Goal: Task Accomplishment & Management: Use online tool/utility

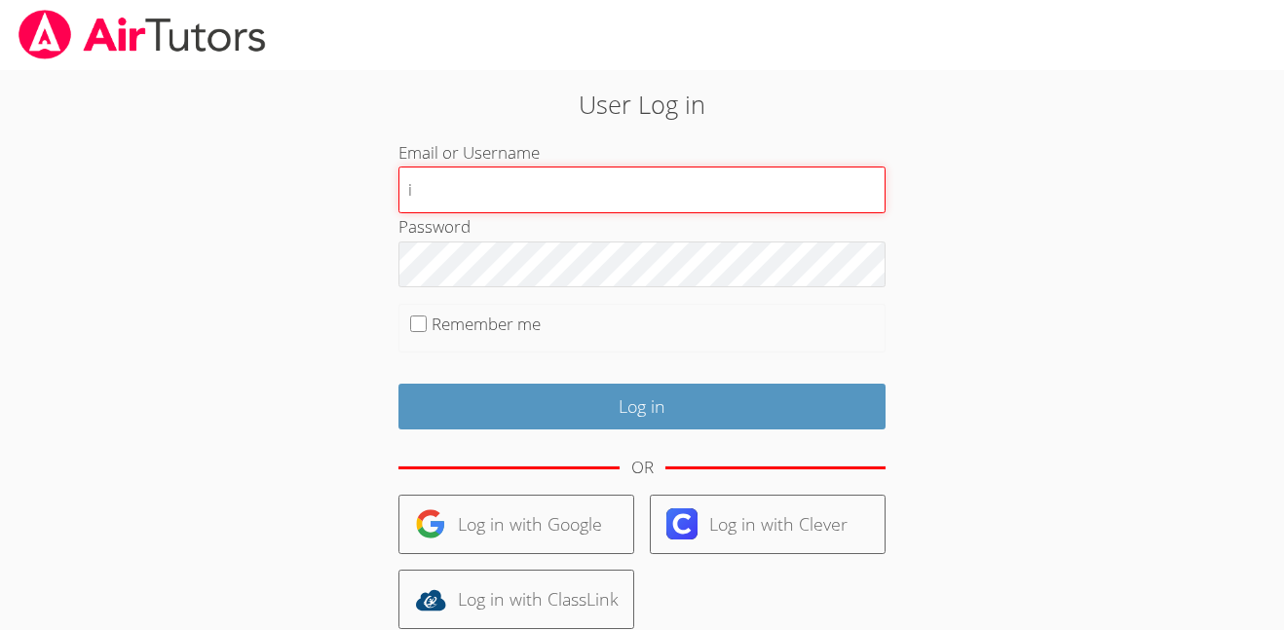
click at [534, 192] on input "i" at bounding box center [641, 190] width 487 height 47
type input "i.archundia2@lodiusd.org"
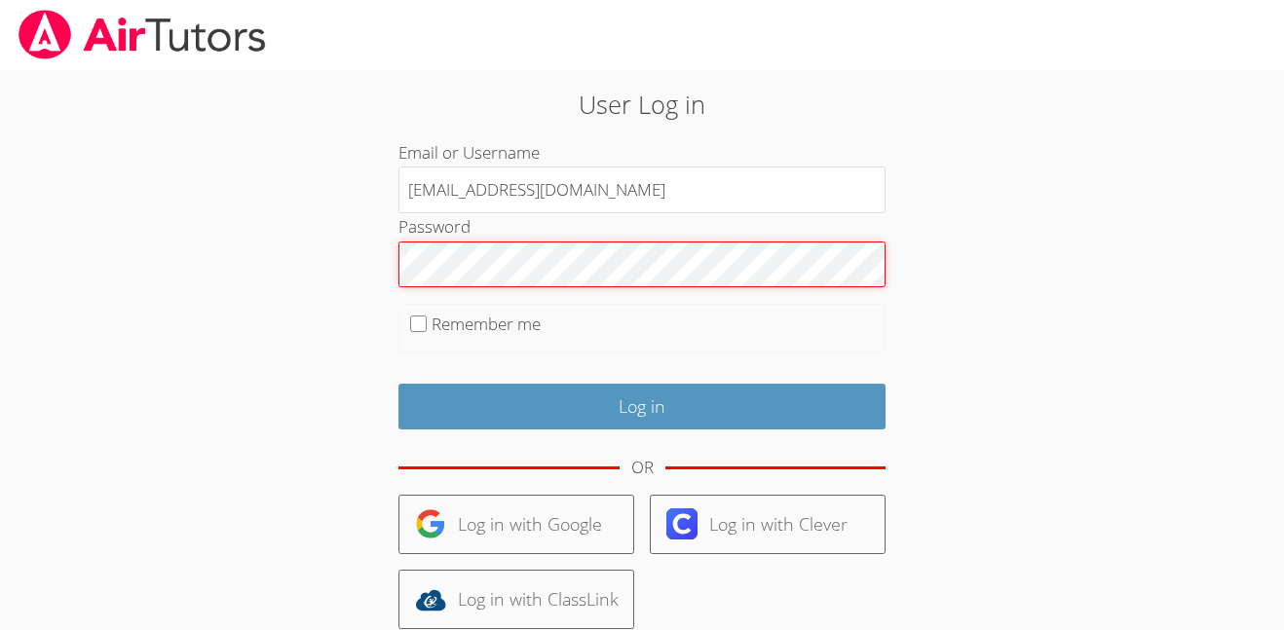
click at [398, 384] on input "Log in" at bounding box center [641, 407] width 487 height 46
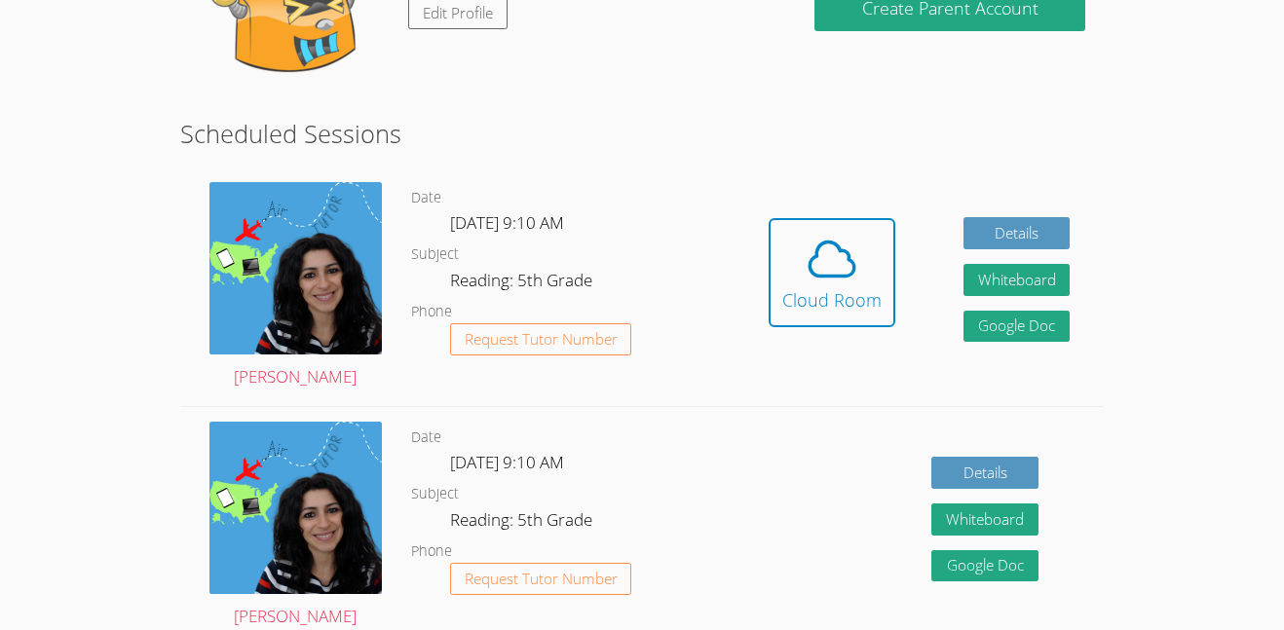
scroll to position [265, 0]
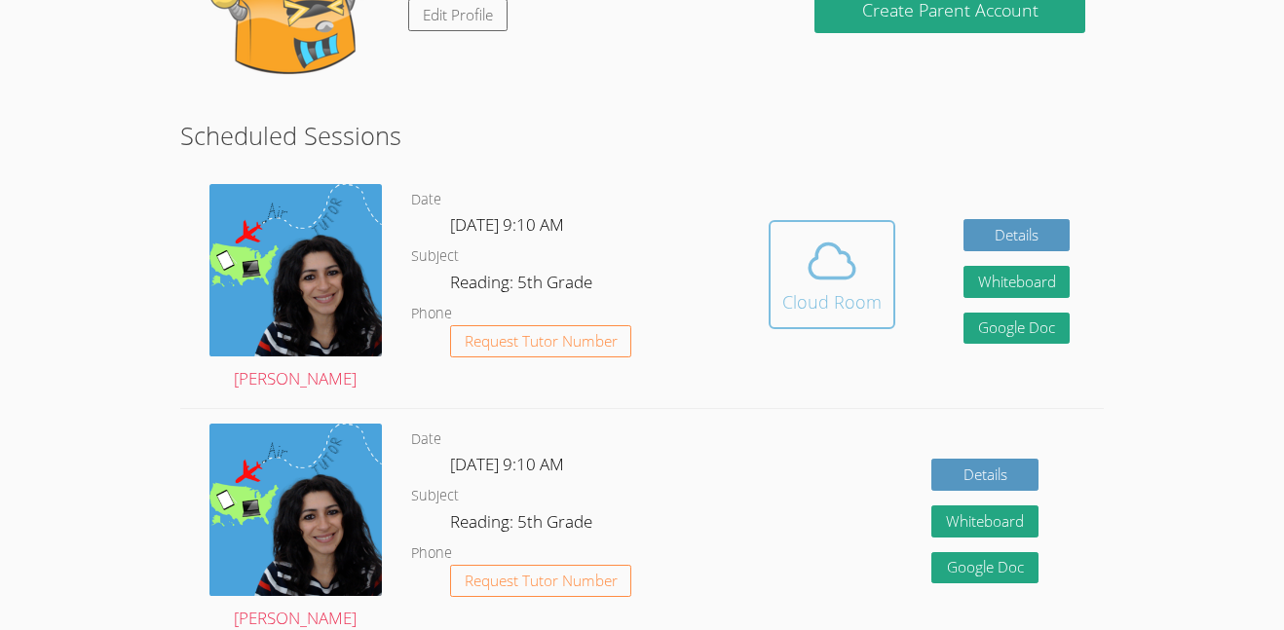
click at [819, 292] on div "Cloud Room" at bounding box center [831, 301] width 99 height 27
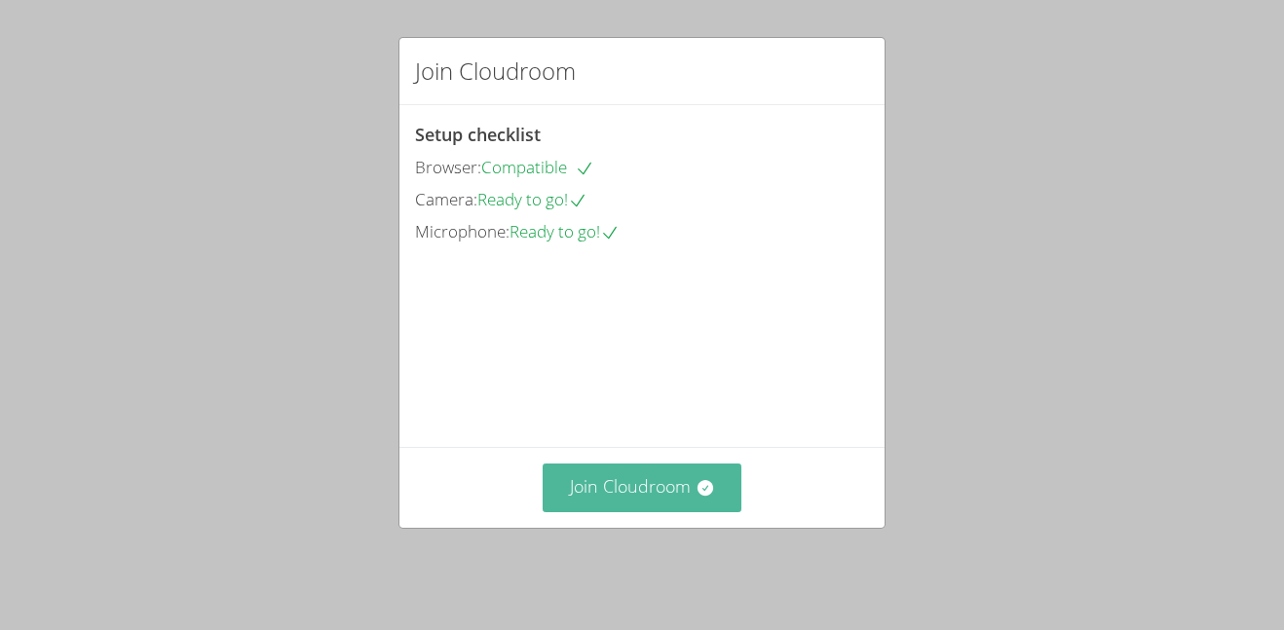
click at [620, 511] on button "Join Cloudroom" at bounding box center [643, 488] width 200 height 48
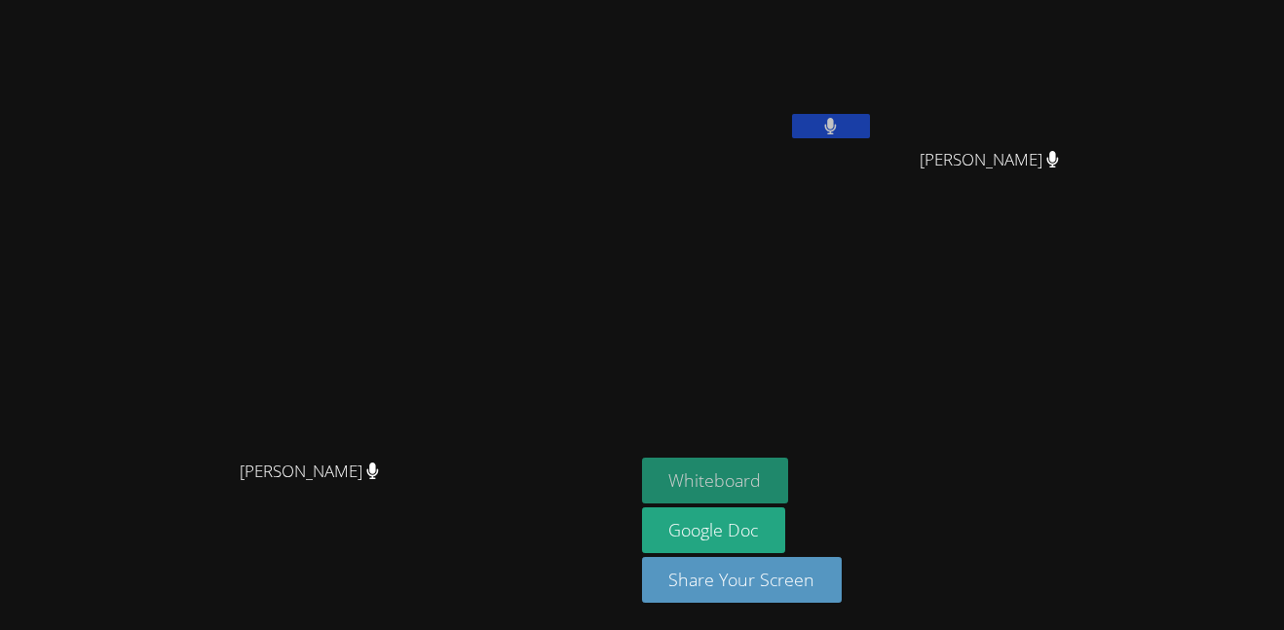
click at [789, 475] on button "Whiteboard" at bounding box center [715, 481] width 147 height 46
